Goal: Find specific page/section: Find specific page/section

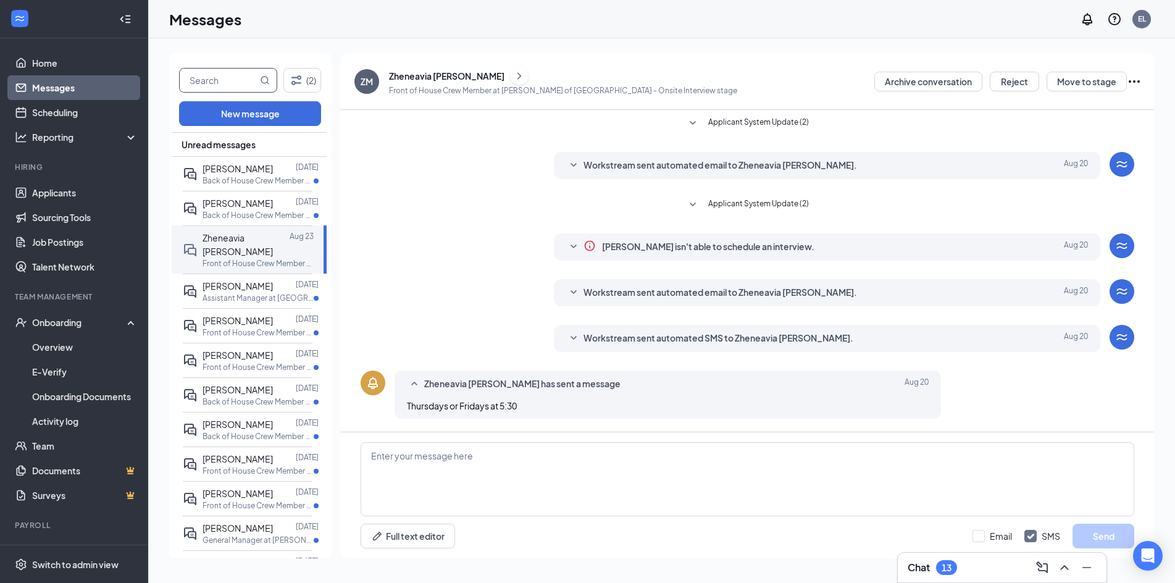
scroll to position [80, 0]
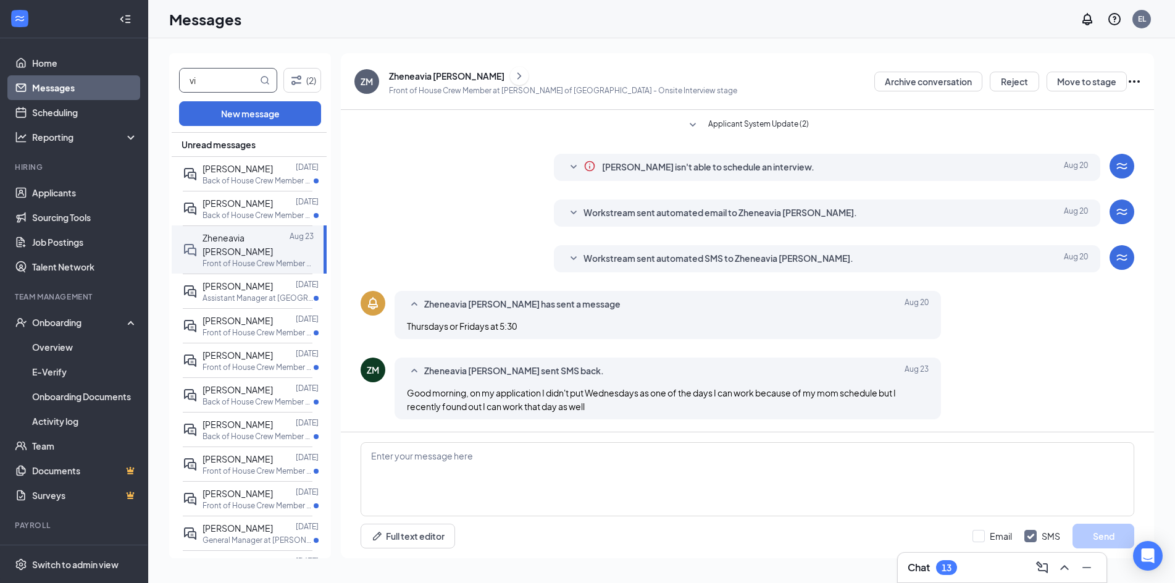
type input "v"
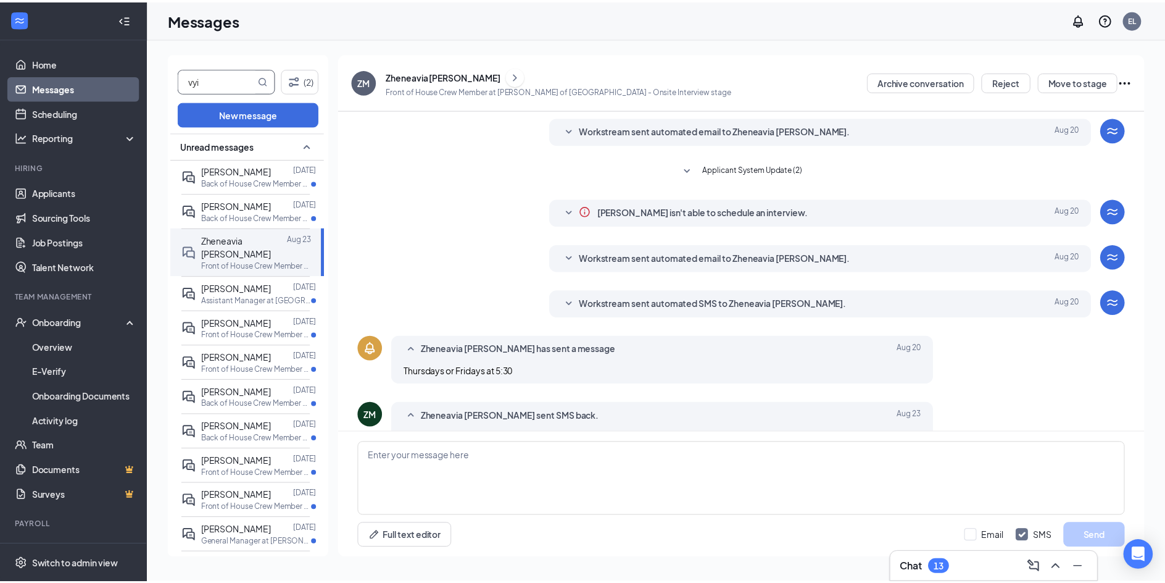
scroll to position [0, 0]
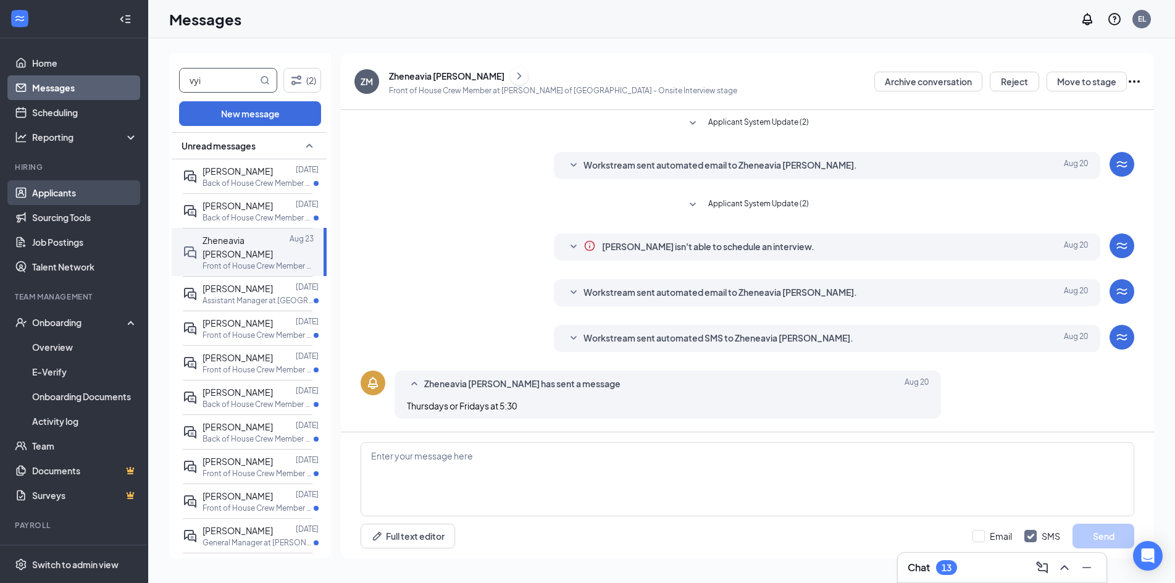
type input "vyi"
drag, startPoint x: 56, startPoint y: 185, endPoint x: 228, endPoint y: 204, distance: 173.3
click at [56, 186] on link "Applicants" at bounding box center [85, 192] width 106 height 25
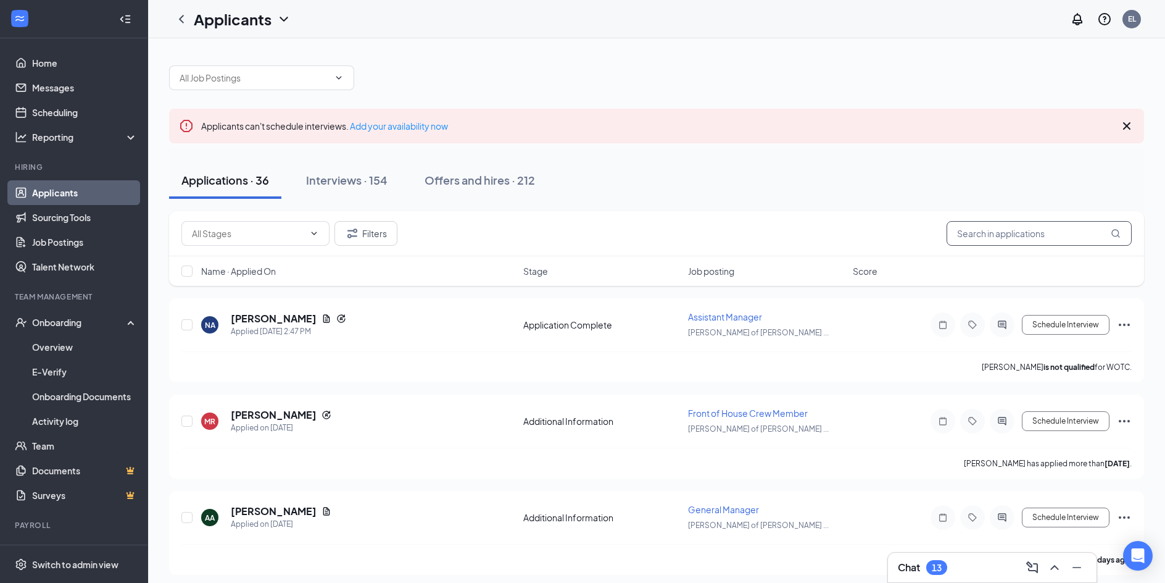
click at [986, 236] on input "text" at bounding box center [1039, 233] width 185 height 25
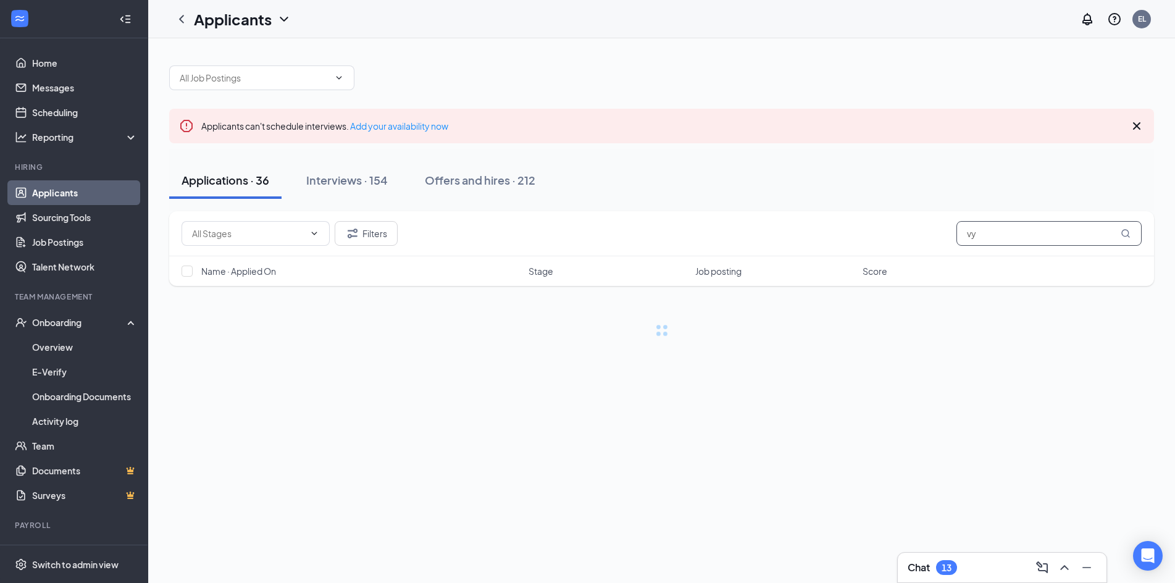
type input "v"
type input "k"
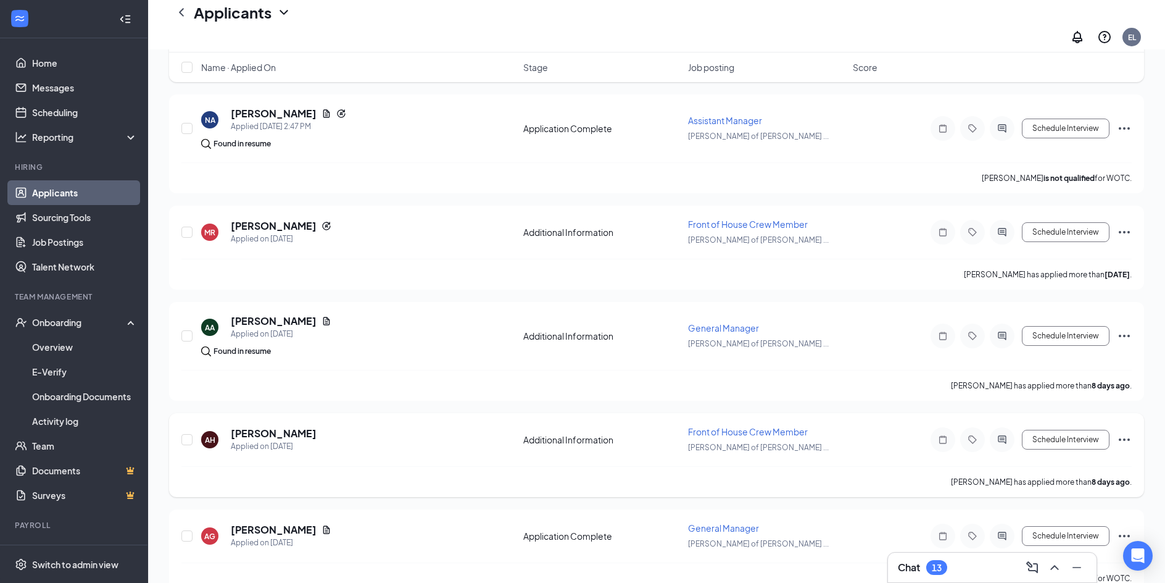
scroll to position [62, 0]
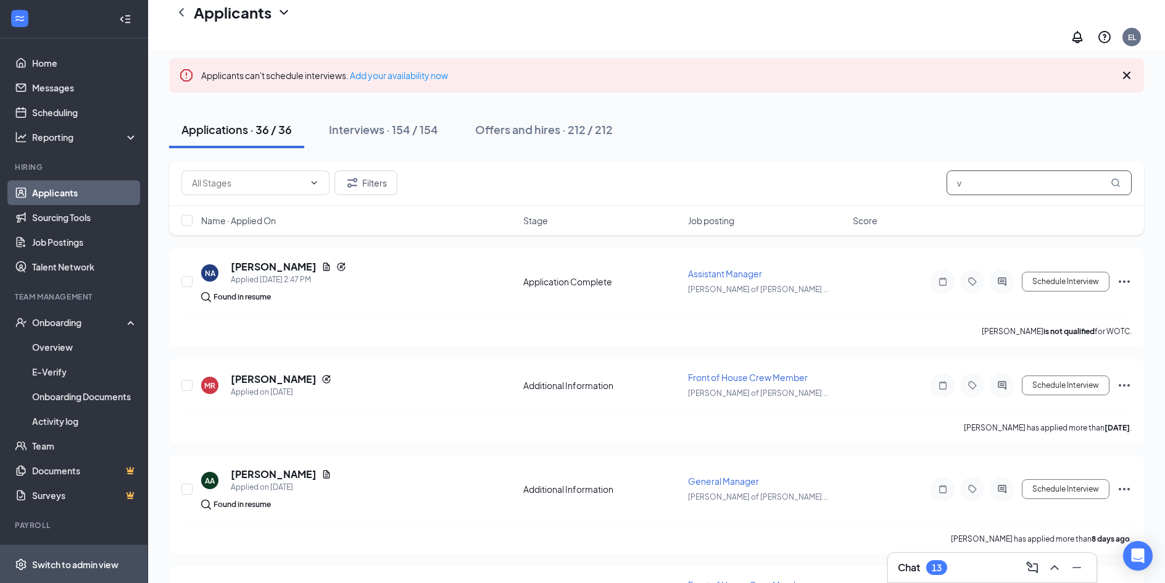
type input "v"
